Goal: Obtain resource: Obtain resource

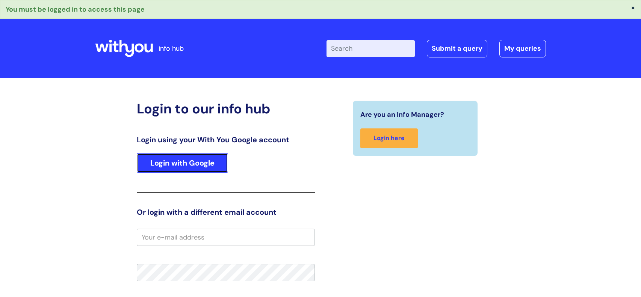
click at [207, 163] on link "Login with Google" at bounding box center [182, 163] width 91 height 20
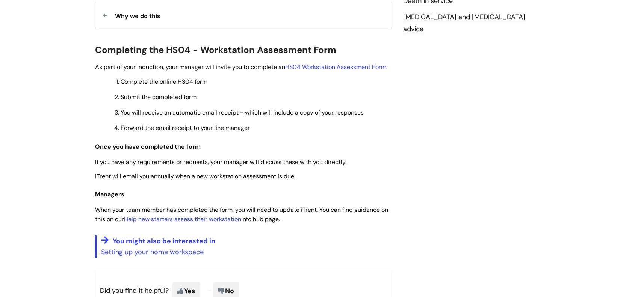
scroll to position [240, 0]
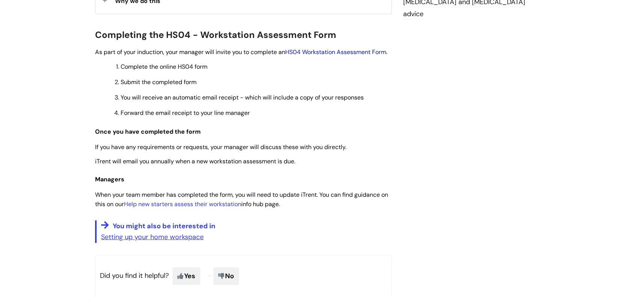
click at [344, 49] on link "HS04 Workstation Assessment Form" at bounding box center [335, 52] width 101 height 8
